Goal: Task Accomplishment & Management: Manage account settings

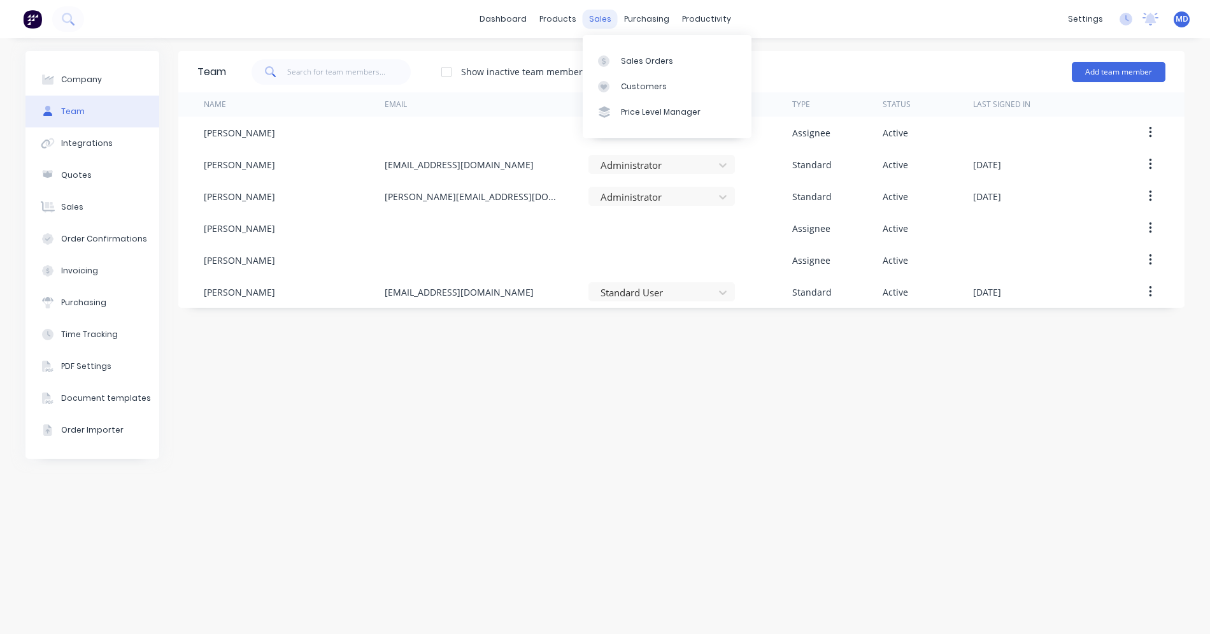
click at [603, 25] on div "sales" at bounding box center [600, 19] width 35 height 19
click at [646, 65] on div "Sales Orders" at bounding box center [647, 60] width 52 height 11
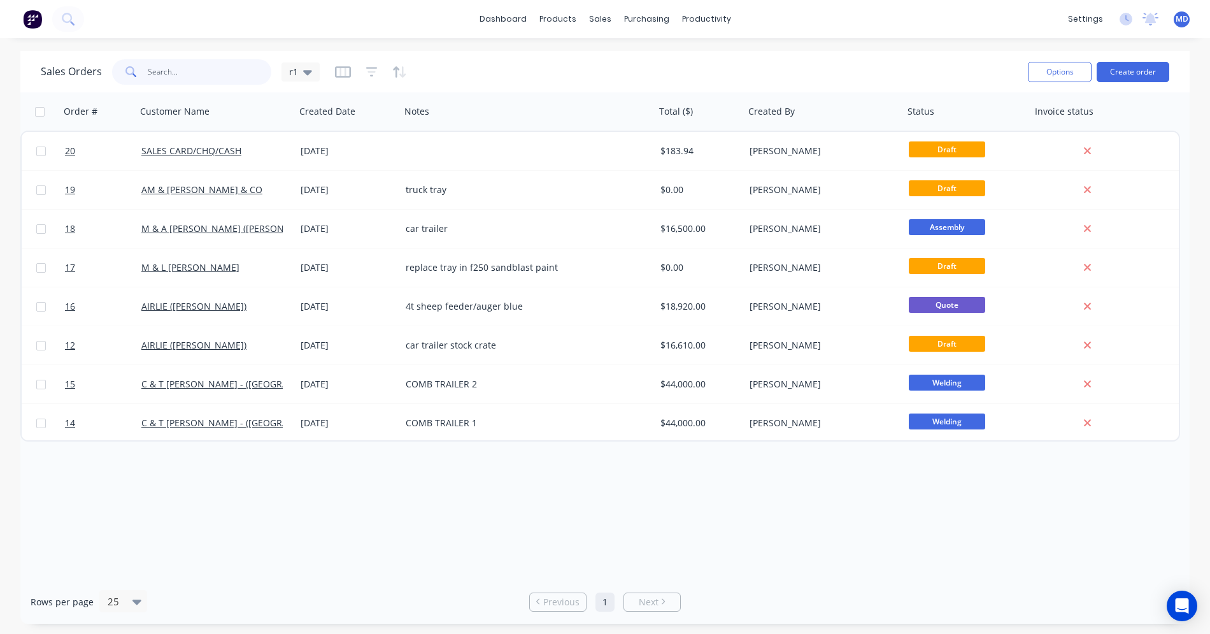
click at [205, 71] on input "text" at bounding box center [210, 71] width 124 height 25
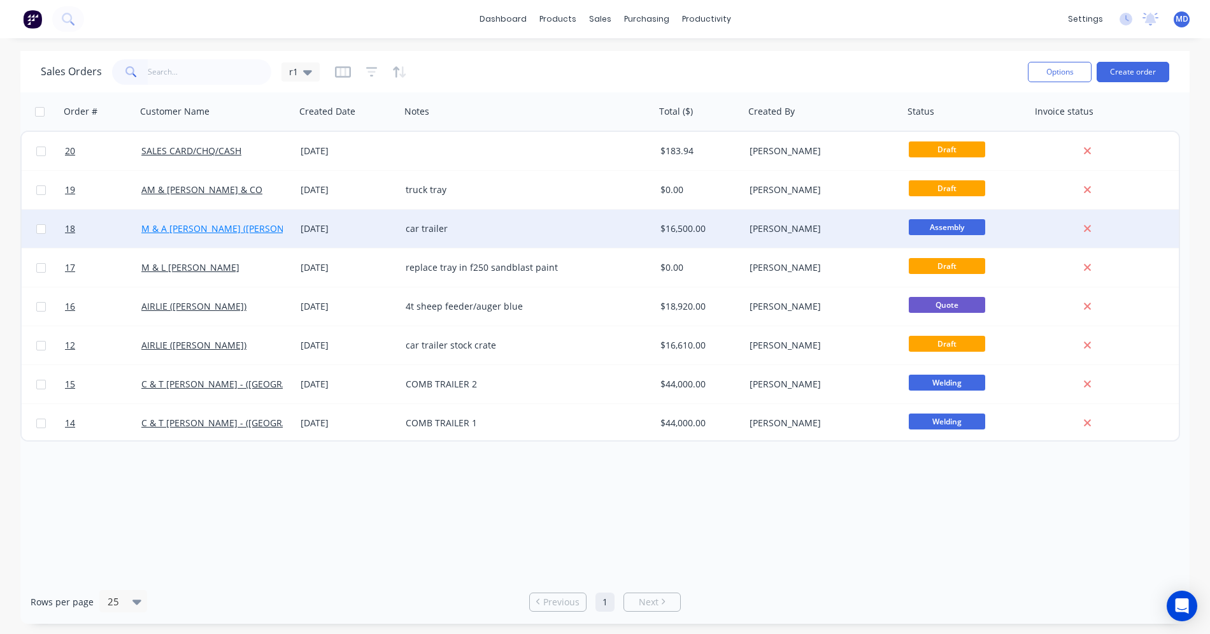
click at [205, 234] on link "M & A [PERSON_NAME] ([PERSON_NAME] & [PERSON_NAME] & SONS)" at bounding box center [289, 228] width 297 height 12
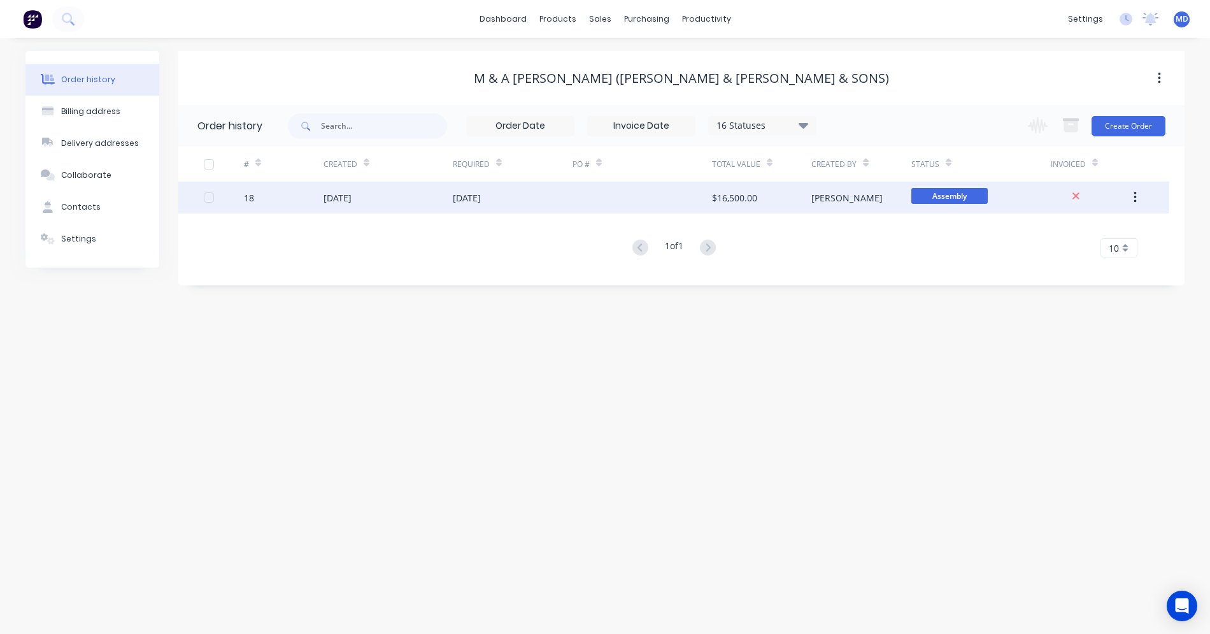
click at [593, 196] on div at bounding box center [642, 198] width 139 height 32
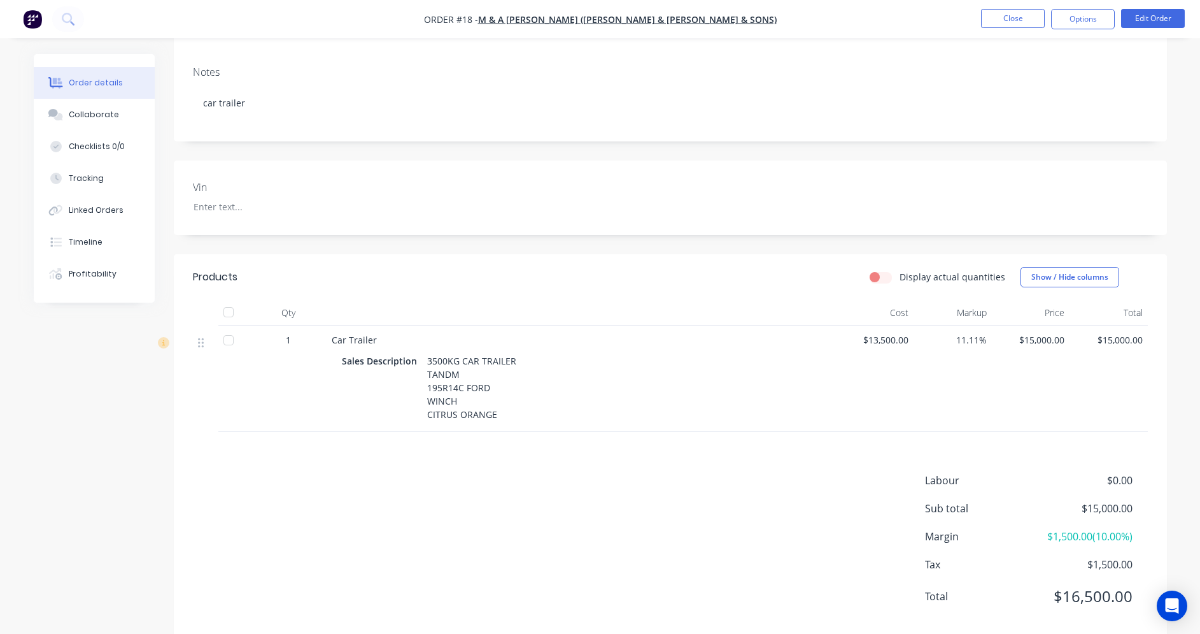
scroll to position [191, 0]
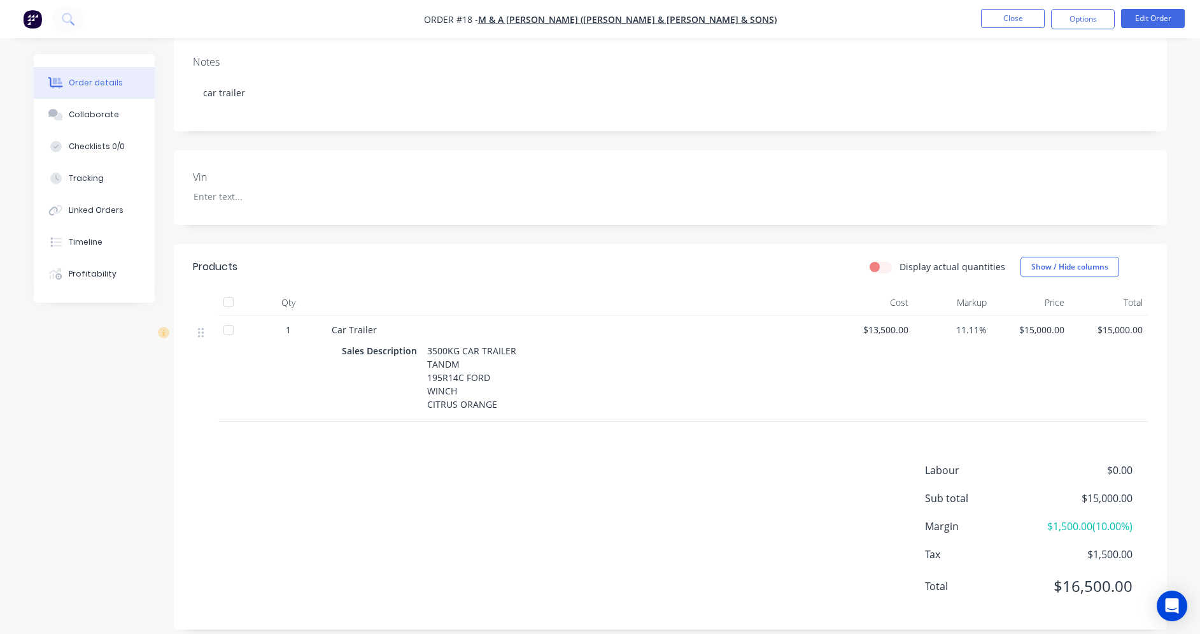
click at [523, 490] on div "Labour $0.00 Sub total $15,000.00 Margin $1,500.00 ( 10.00 %) Tax $1,500.00 Tot…" at bounding box center [670, 536] width 955 height 148
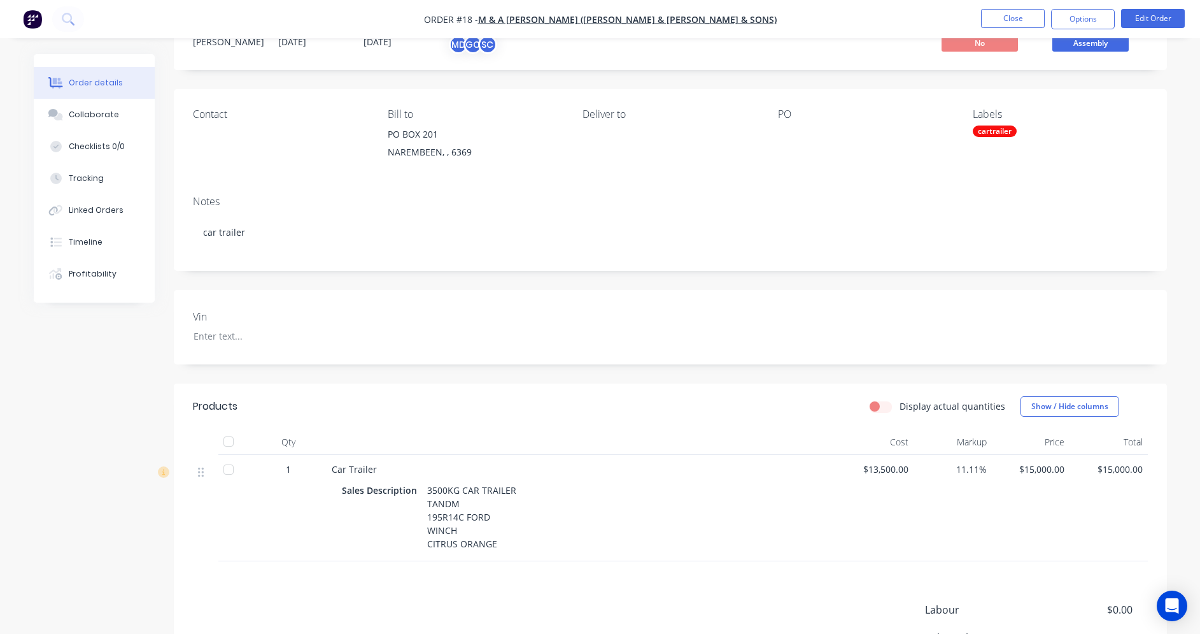
scroll to position [0, 0]
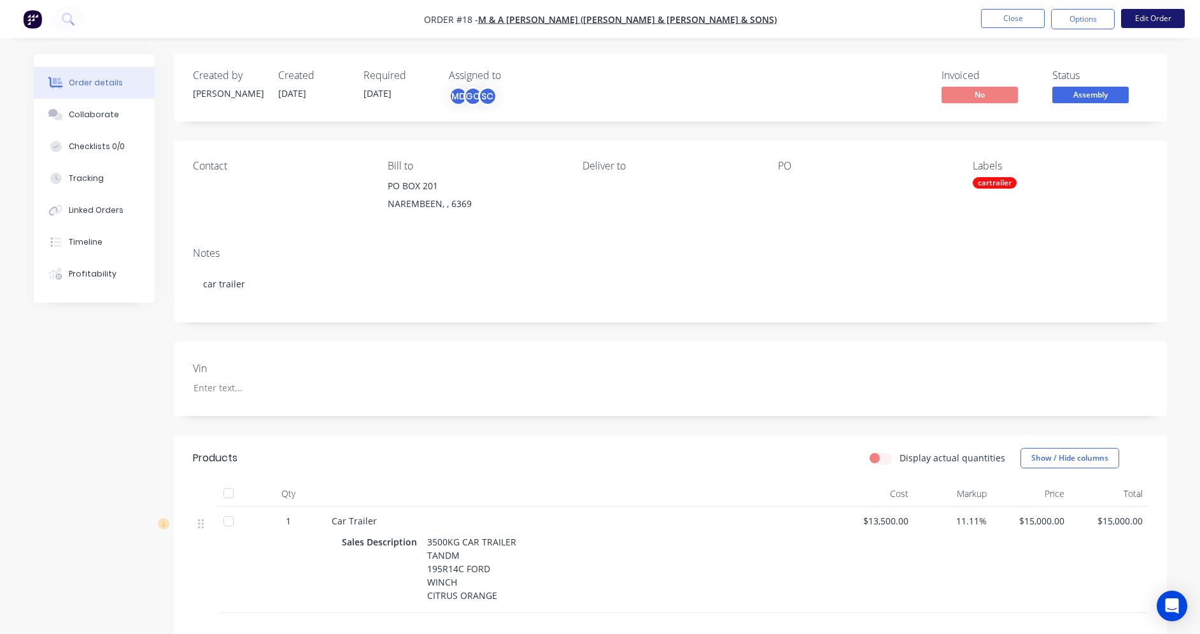
click at [1149, 20] on button "Edit Order" at bounding box center [1154, 18] width 64 height 19
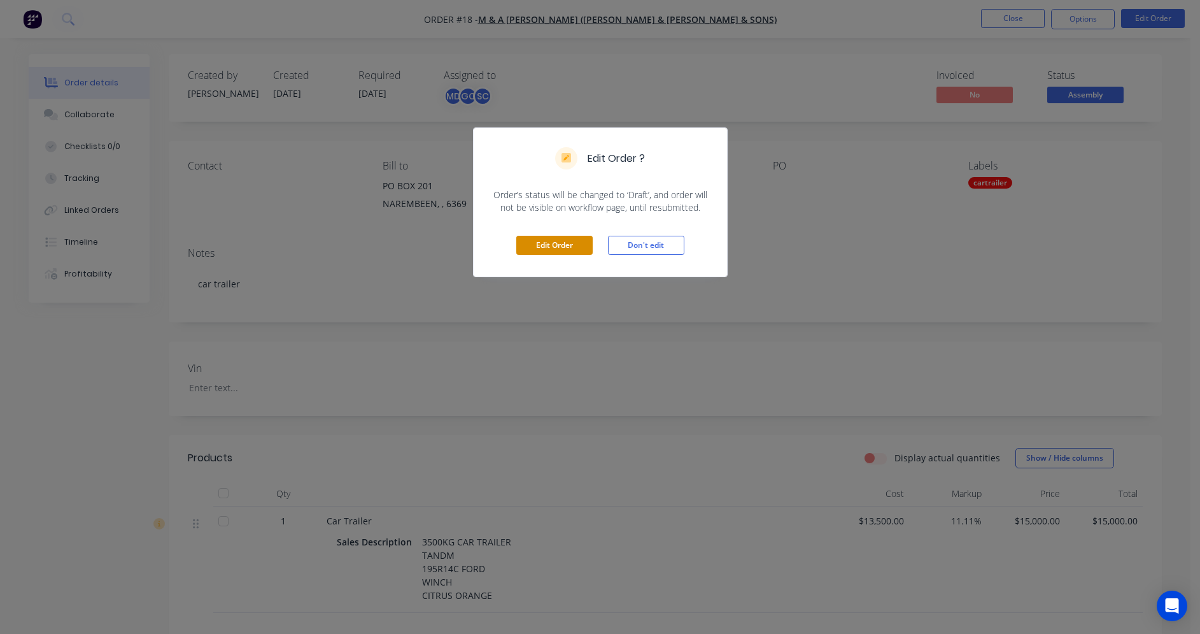
click at [576, 249] on button "Edit Order" at bounding box center [554, 245] width 76 height 19
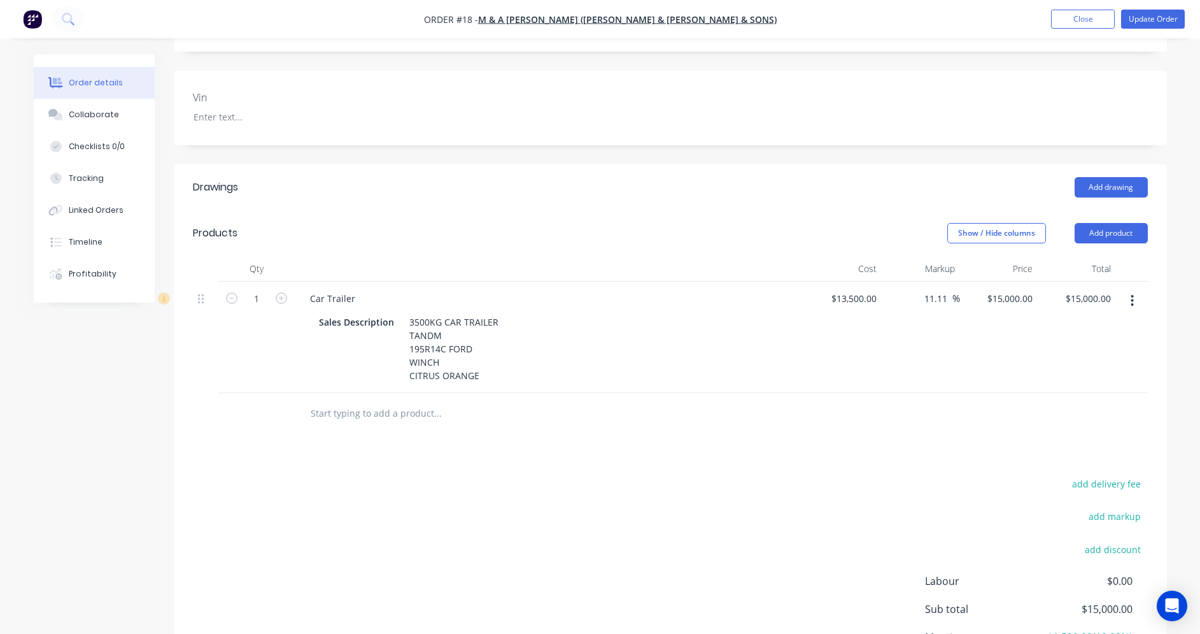
scroll to position [318, 0]
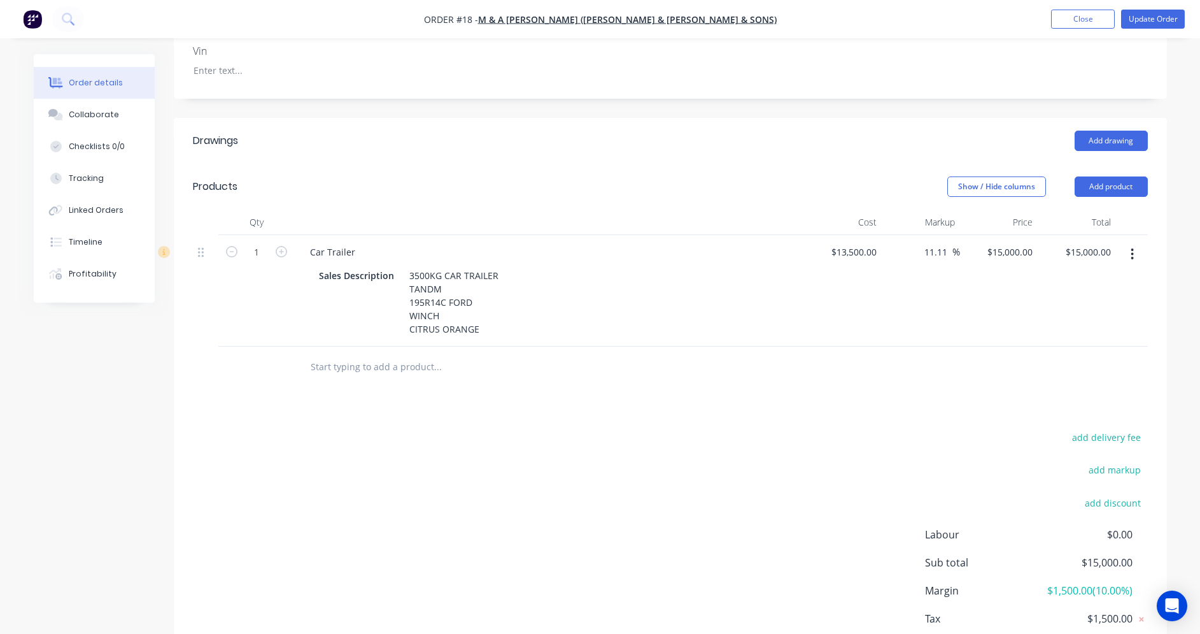
click at [380, 360] on input "text" at bounding box center [437, 366] width 255 height 25
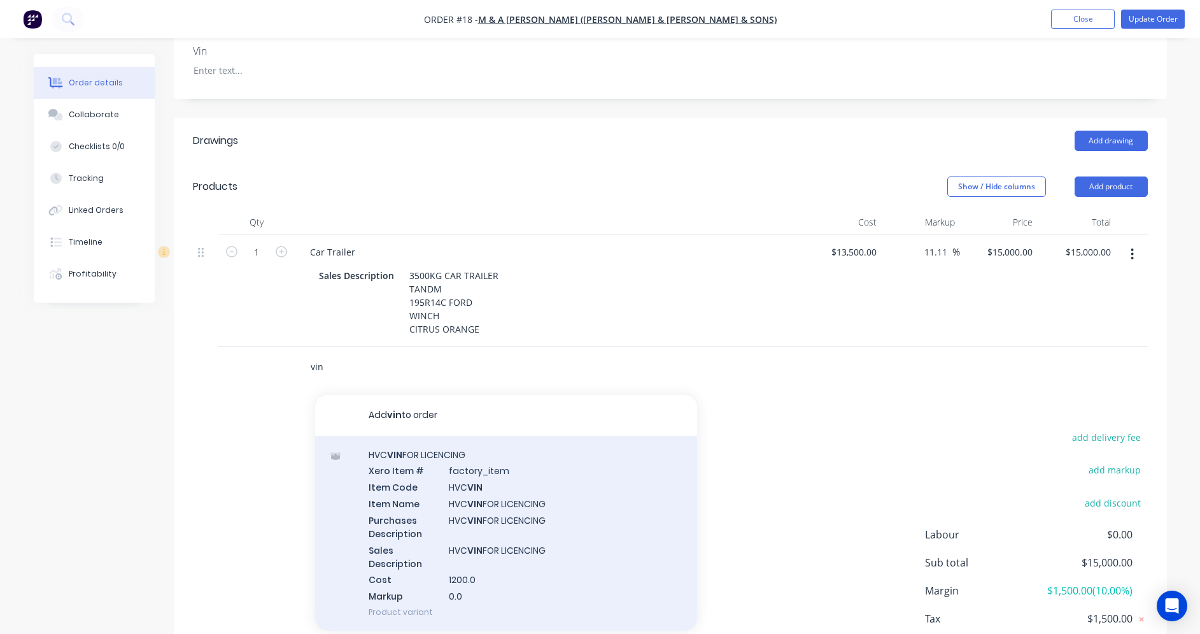
type input "vin"
click at [413, 478] on div "HVC VIN FOR LICENCING Xero Item # factory_item Item Code HVC VIN Item Name HVC …" at bounding box center [506, 533] width 382 height 195
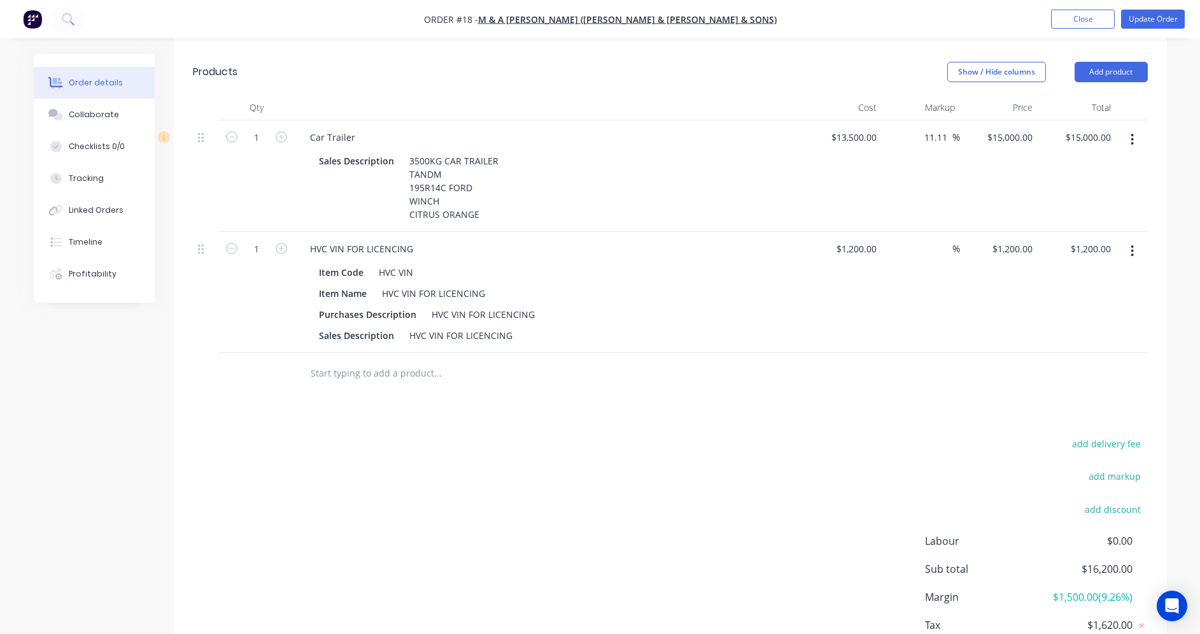
scroll to position [446, 0]
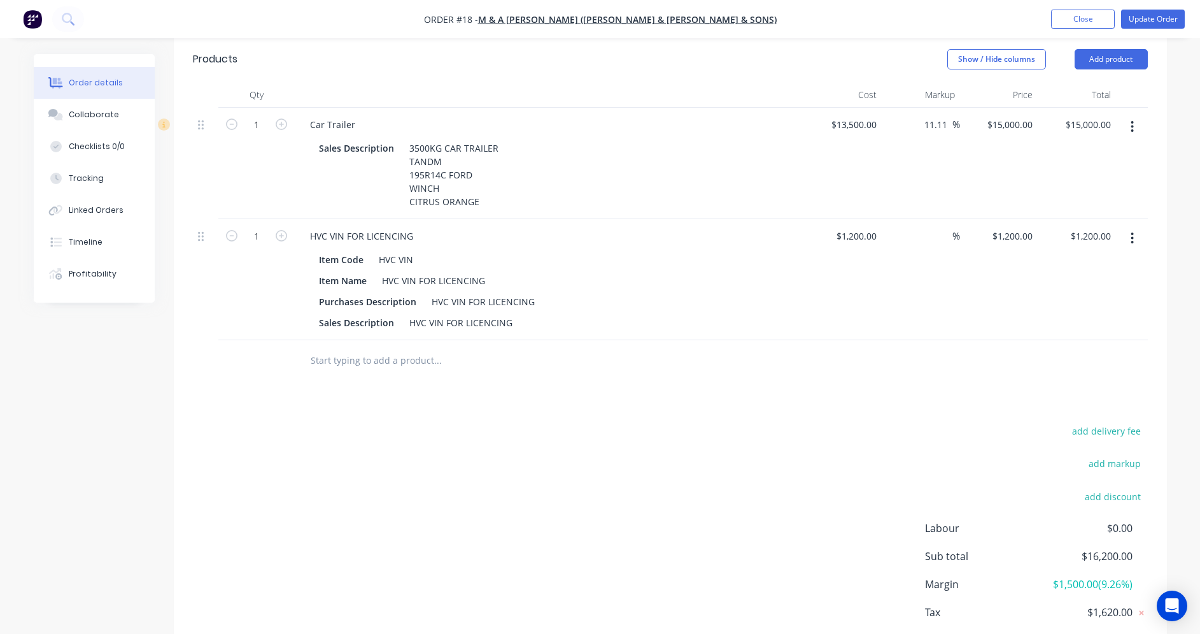
click at [373, 382] on div "Drawings Add drawing Products Show / Hide columns Add product Qty Cost Markup P…" at bounding box center [671, 338] width 994 height 697
click at [369, 362] on input "text" at bounding box center [437, 360] width 255 height 25
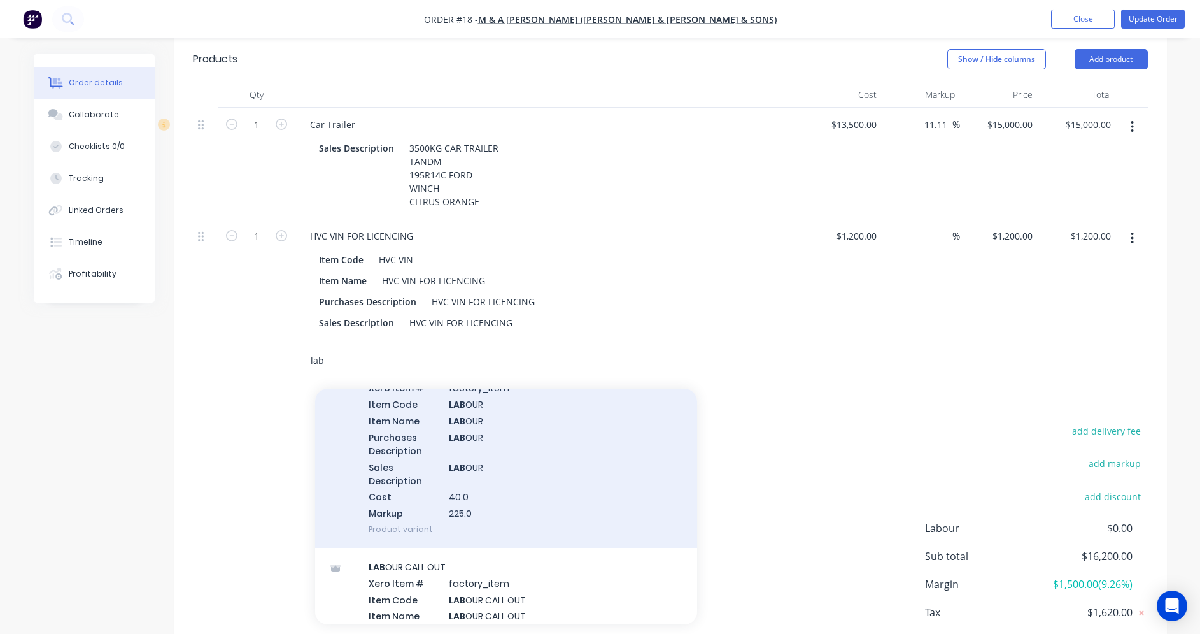
scroll to position [0, 0]
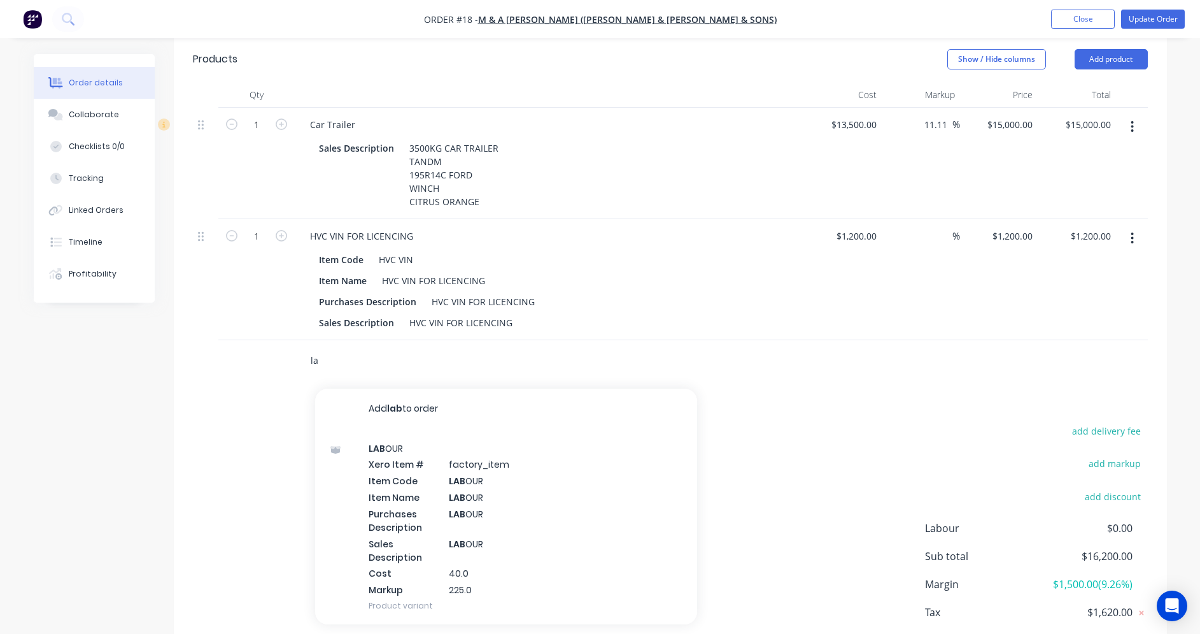
type input "l"
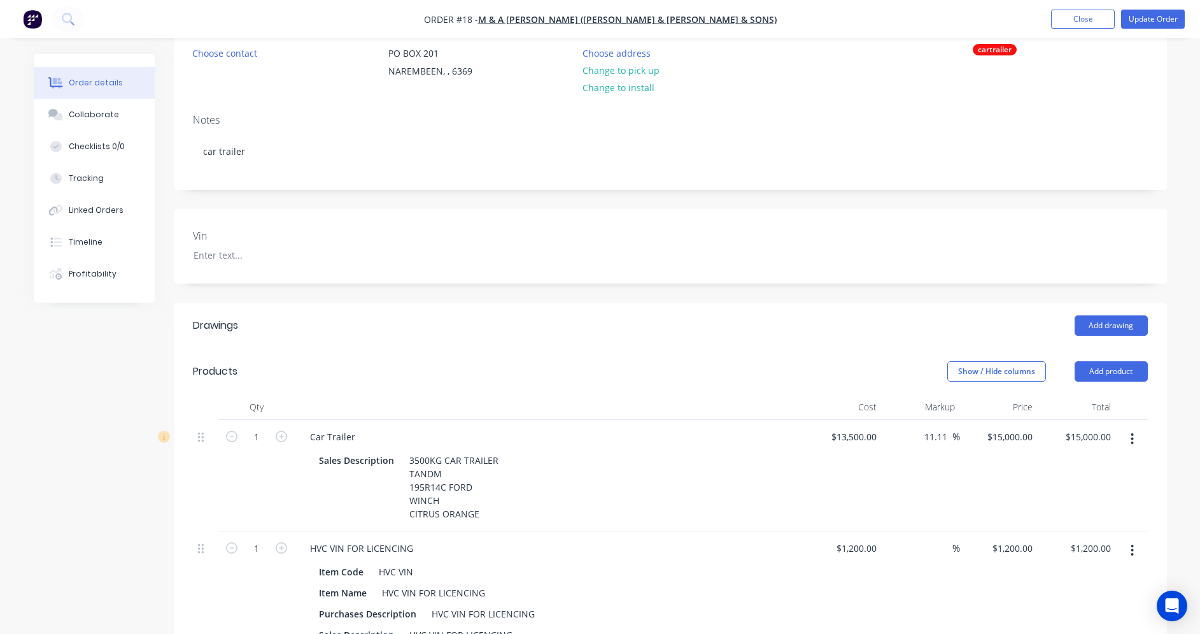
scroll to position [127, 0]
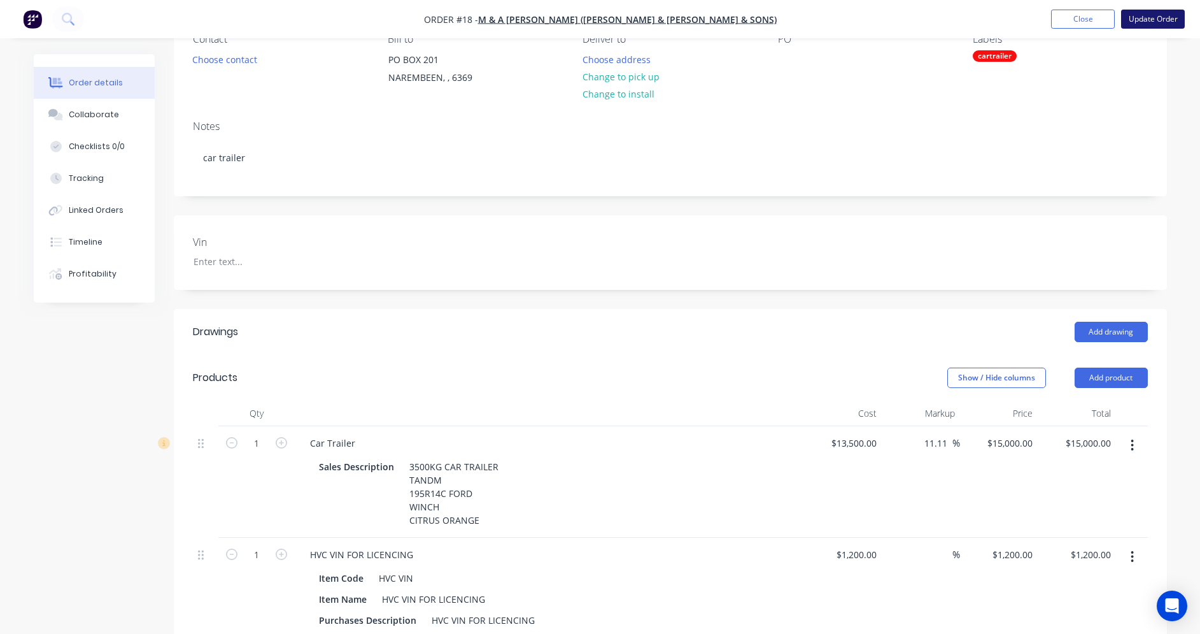
click at [1146, 22] on button "Update Order" at bounding box center [1154, 19] width 64 height 19
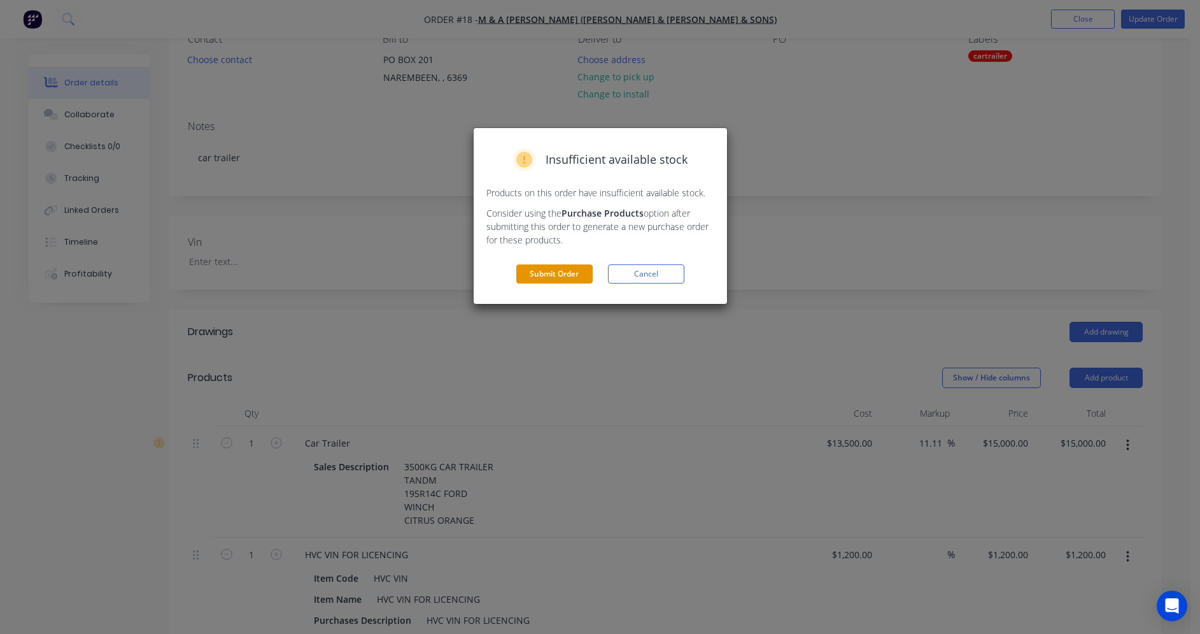
click at [569, 277] on button "Submit Order" at bounding box center [554, 273] width 76 height 19
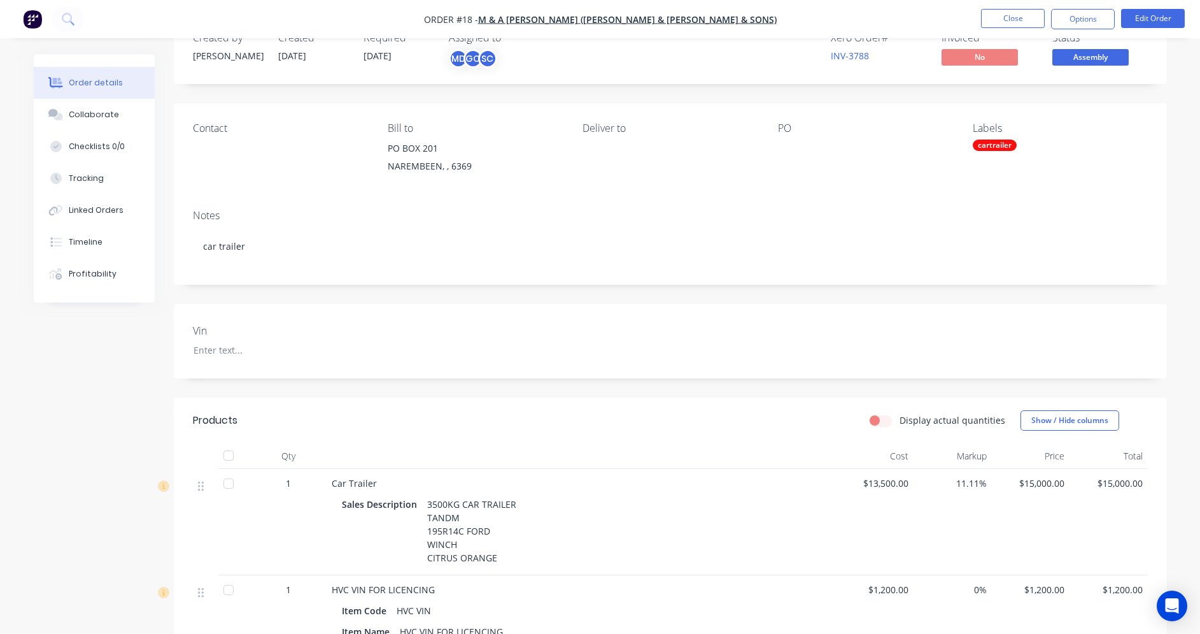
scroll to position [0, 0]
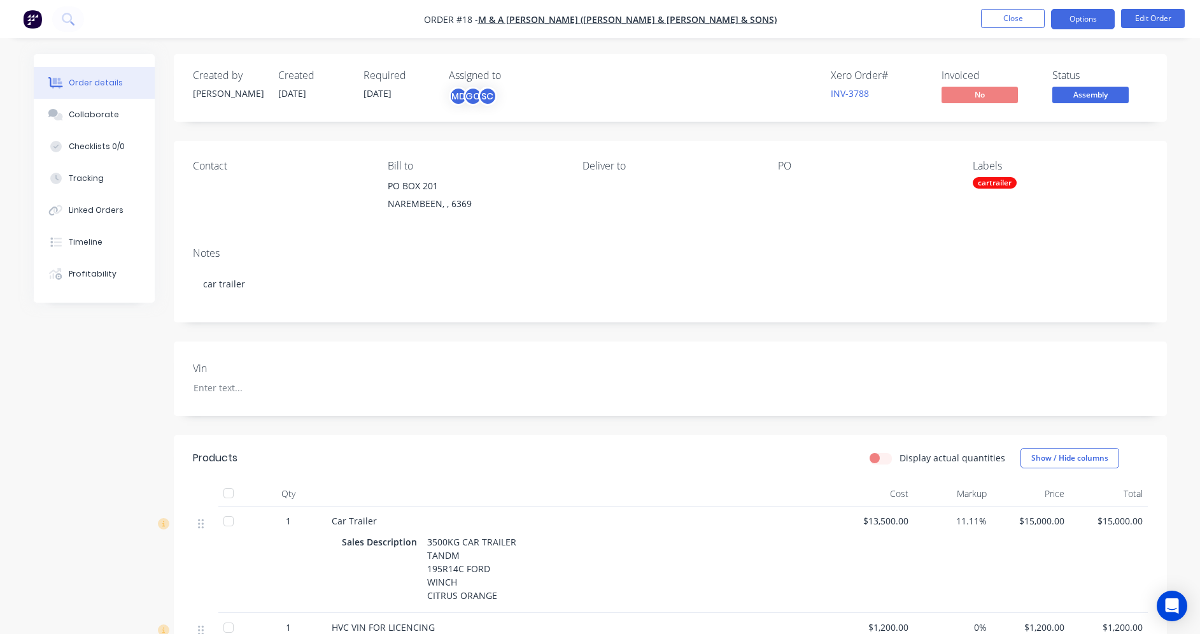
click at [1076, 22] on button "Options" at bounding box center [1083, 19] width 64 height 20
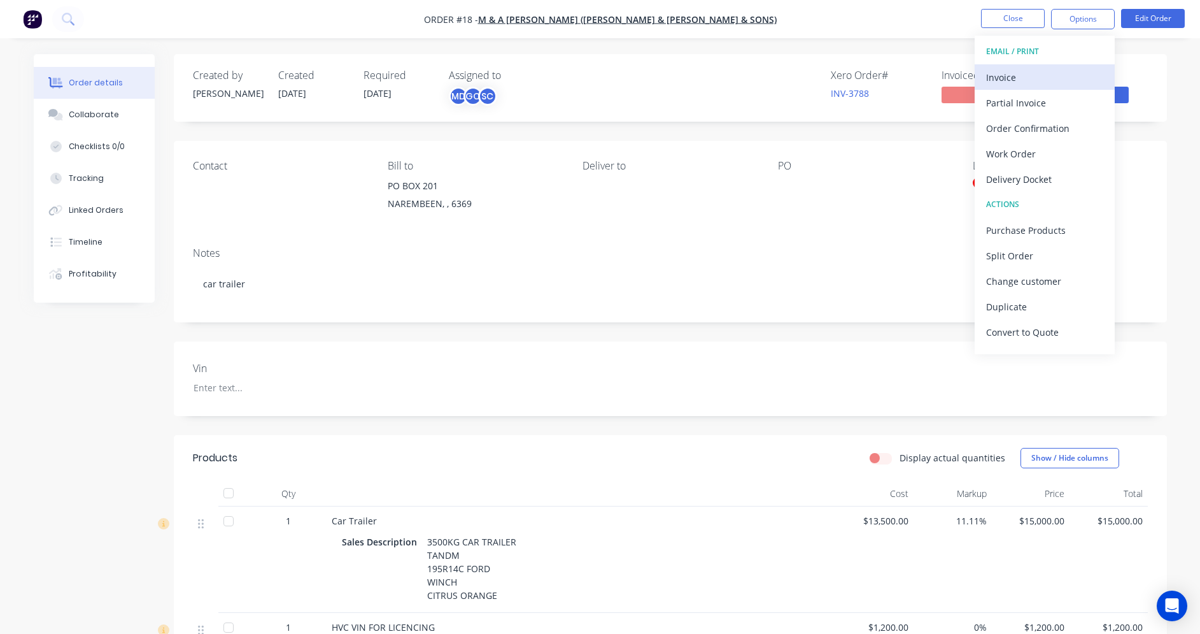
click at [1031, 75] on div "Invoice" at bounding box center [1044, 77] width 117 height 18
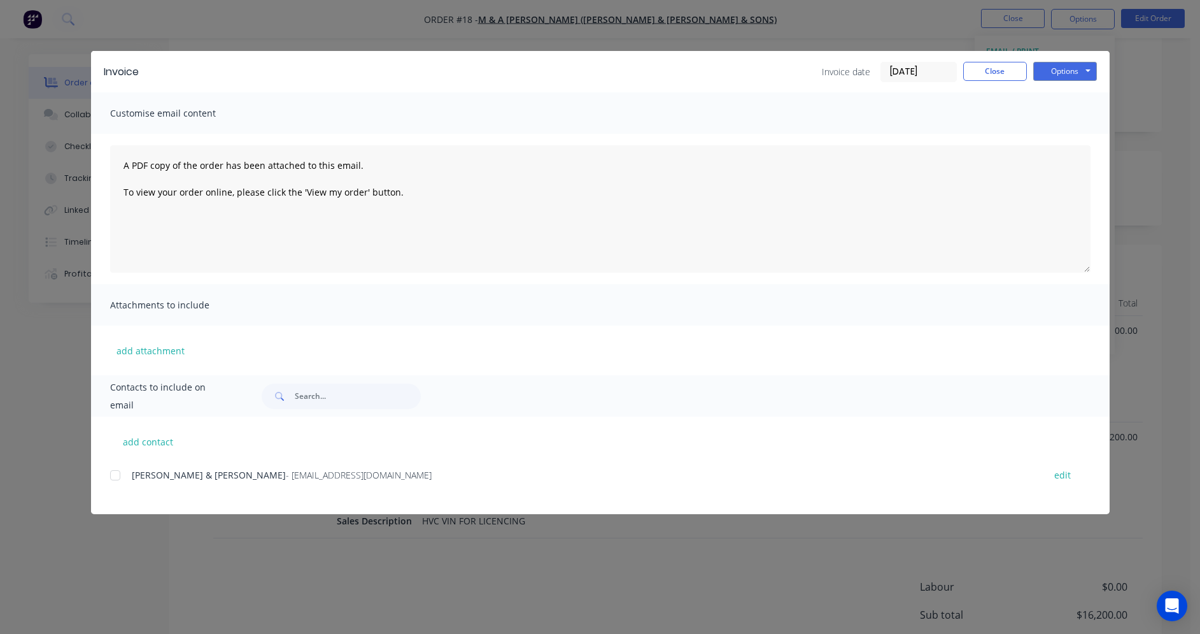
scroll to position [191, 0]
click at [113, 473] on div at bounding box center [115, 474] width 25 height 25
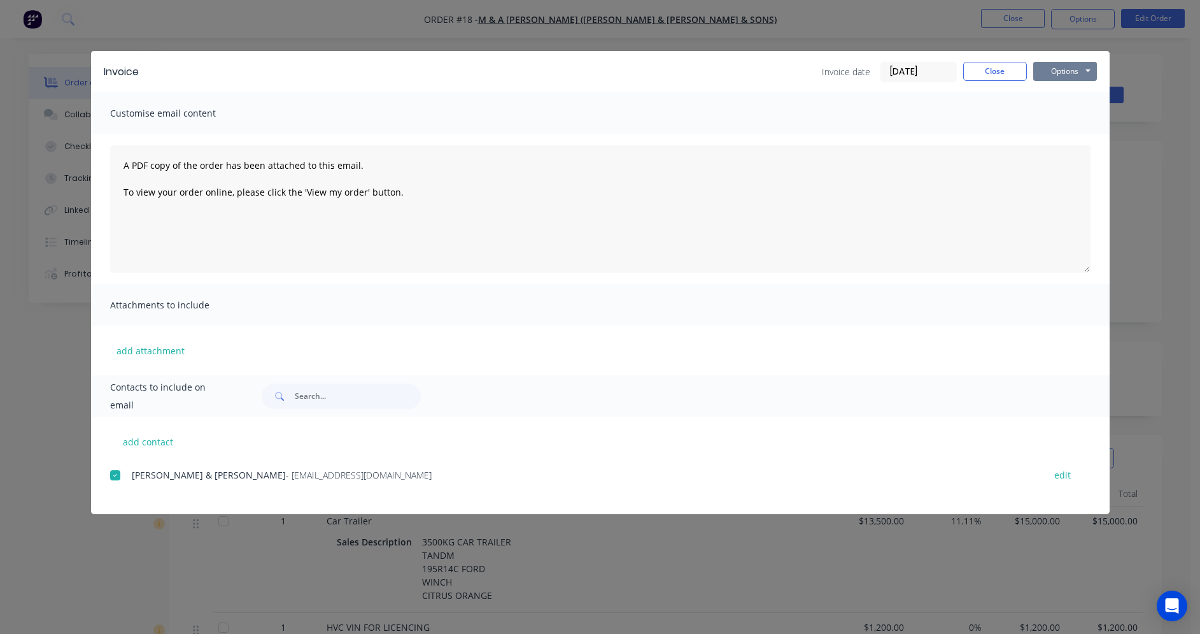
click at [1054, 68] on button "Options" at bounding box center [1066, 71] width 64 height 19
click at [1076, 92] on button "Preview" at bounding box center [1075, 93] width 82 height 21
click at [1068, 70] on button "Options" at bounding box center [1066, 71] width 64 height 19
click at [1068, 91] on button "Preview" at bounding box center [1075, 93] width 82 height 21
click at [1083, 75] on button "Options" at bounding box center [1066, 71] width 64 height 19
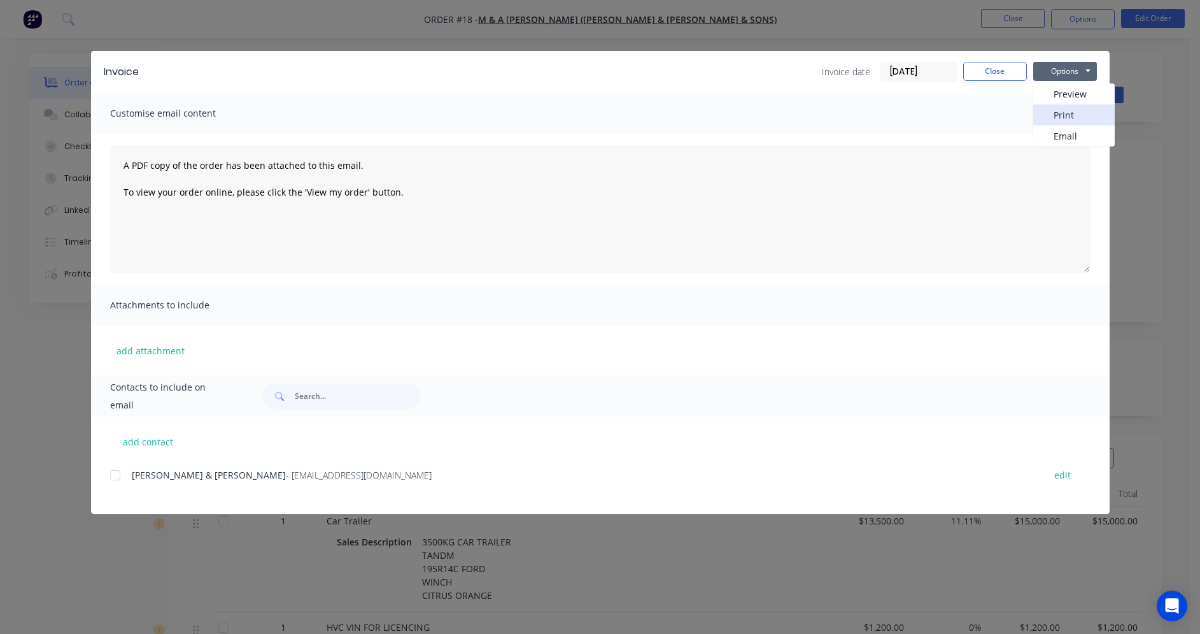
click at [1065, 113] on button "Print" at bounding box center [1075, 114] width 82 height 21
click at [1083, 71] on button "Options" at bounding box center [1066, 71] width 64 height 19
click at [1081, 131] on button "Email" at bounding box center [1075, 135] width 82 height 21
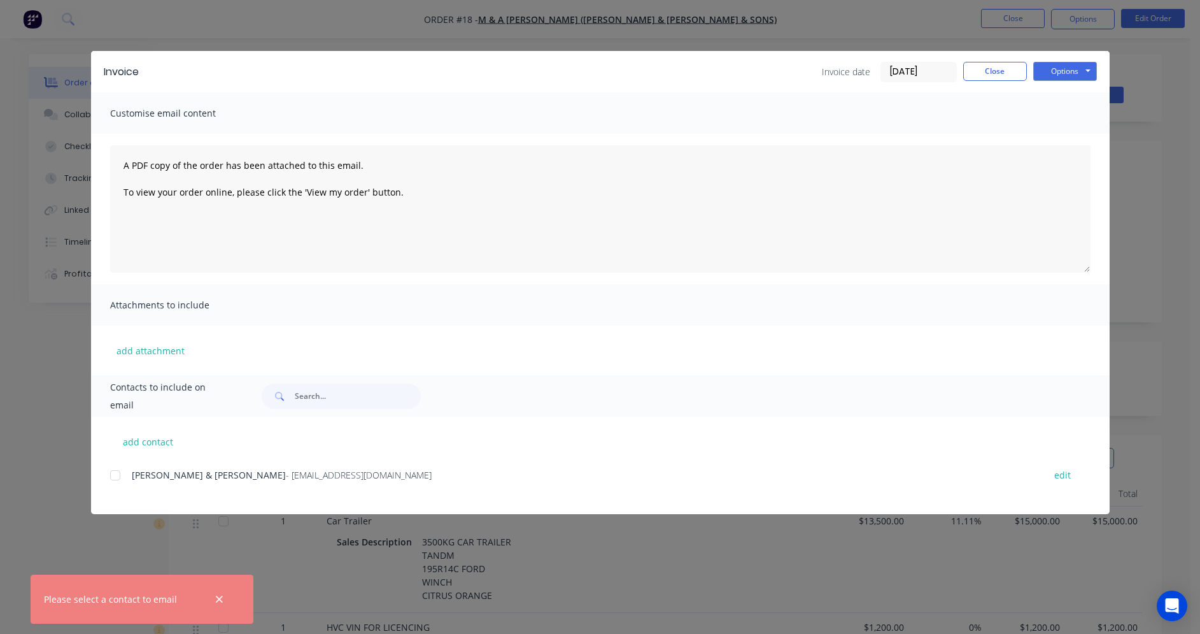
click at [118, 478] on div at bounding box center [115, 474] width 25 height 25
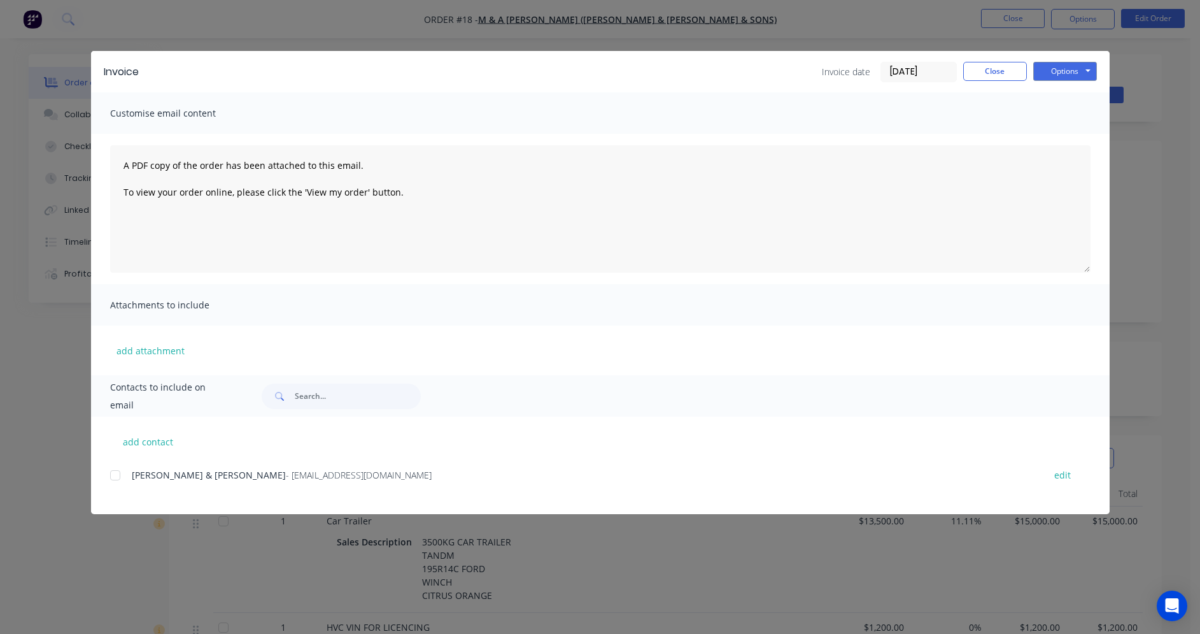
click at [111, 478] on div at bounding box center [115, 474] width 25 height 25
click at [1051, 70] on button "Options" at bounding box center [1066, 71] width 64 height 19
click at [1071, 96] on button "Preview" at bounding box center [1075, 93] width 82 height 21
click at [1083, 67] on button "Options" at bounding box center [1066, 71] width 64 height 19
click at [110, 476] on div at bounding box center [115, 474] width 25 height 25
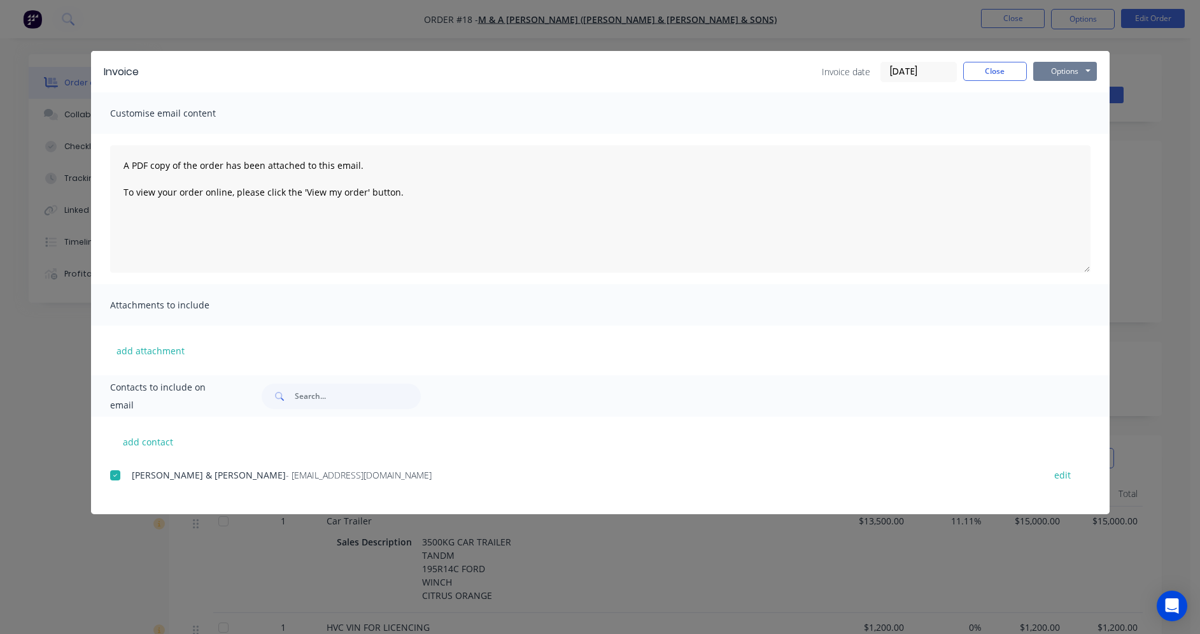
click at [1046, 71] on button "Options" at bounding box center [1066, 71] width 64 height 19
click at [1051, 110] on button "Print" at bounding box center [1075, 114] width 82 height 21
click at [115, 478] on div at bounding box center [115, 474] width 25 height 25
click at [1079, 69] on button "Options" at bounding box center [1066, 71] width 64 height 19
click at [1071, 131] on button "Email" at bounding box center [1075, 135] width 82 height 21
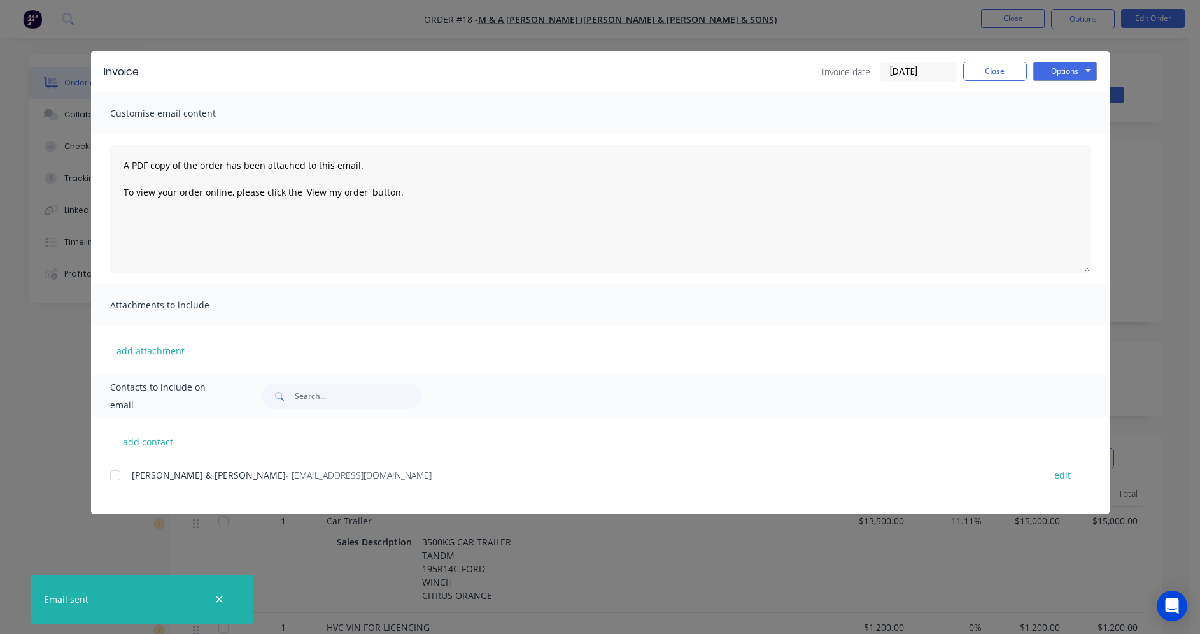
click at [838, 24] on div "Invoice Invoice date [DATE] Close Options Preview Print Email Customise email c…" at bounding box center [600, 317] width 1200 height 634
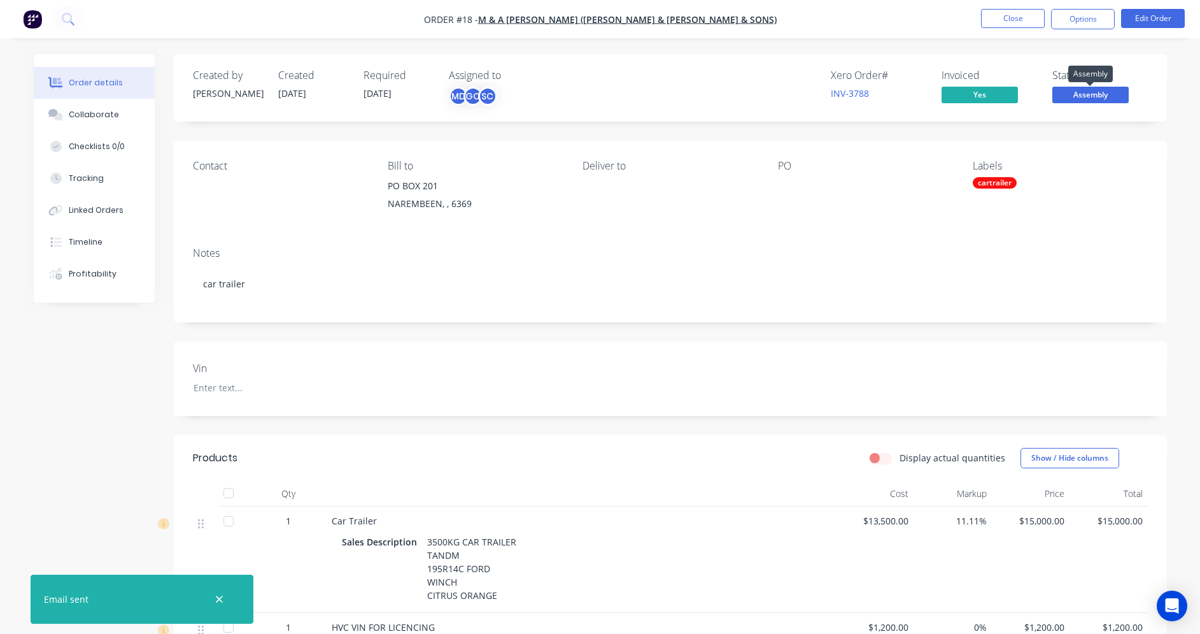
click at [1088, 97] on span "Assembly" at bounding box center [1091, 95] width 76 height 16
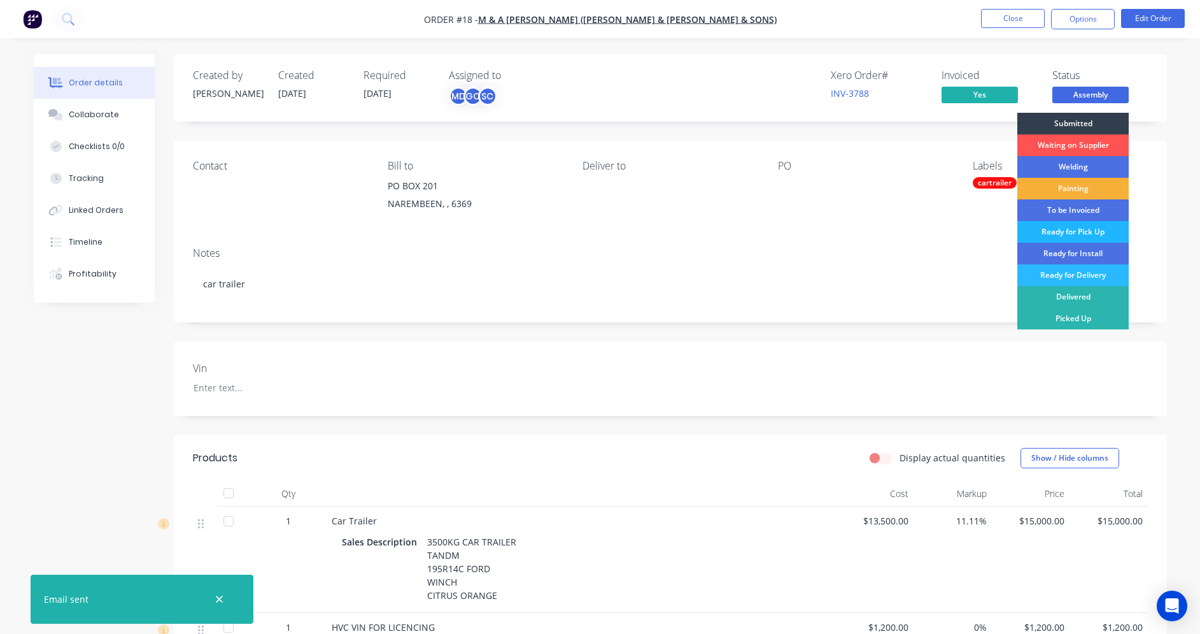
click at [1079, 233] on div "Ready for Pick Up" at bounding box center [1073, 232] width 111 height 22
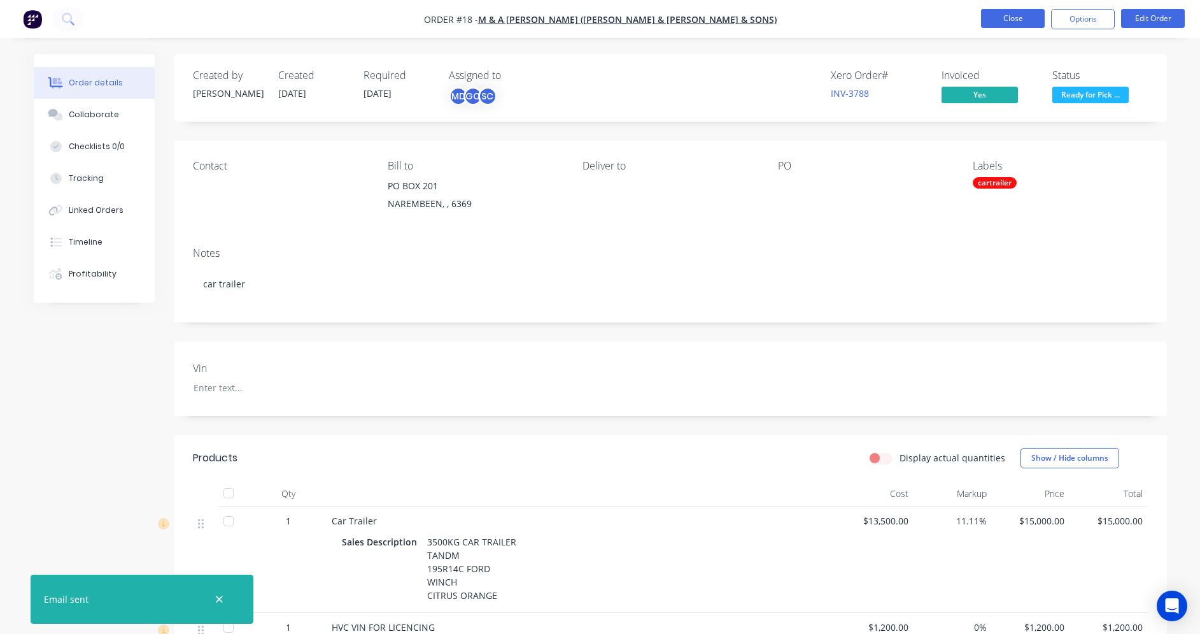
click at [1002, 17] on button "Close" at bounding box center [1013, 18] width 64 height 19
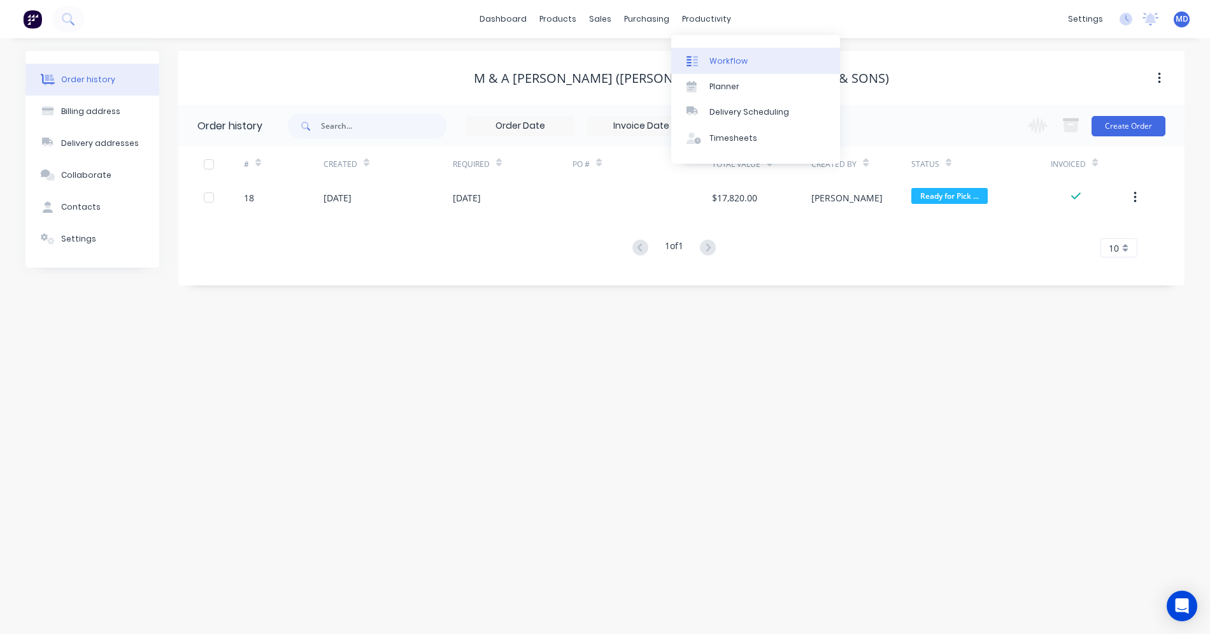
click at [702, 66] on div at bounding box center [696, 60] width 19 height 11
